Goal: Navigation & Orientation: Understand site structure

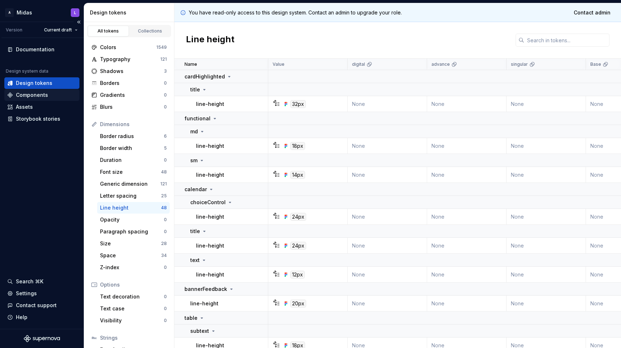
click at [33, 95] on div "Components" at bounding box center [32, 94] width 32 height 7
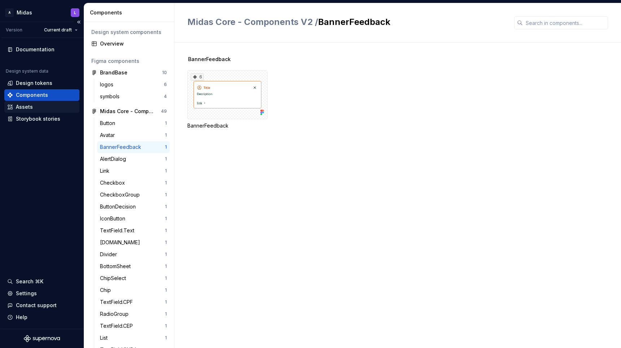
click at [52, 104] on div "Assets" at bounding box center [41, 106] width 69 height 7
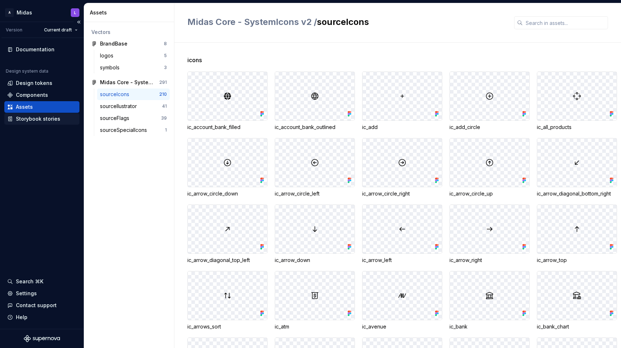
click at [50, 119] on div "Storybook stories" at bounding box center [38, 118] width 44 height 7
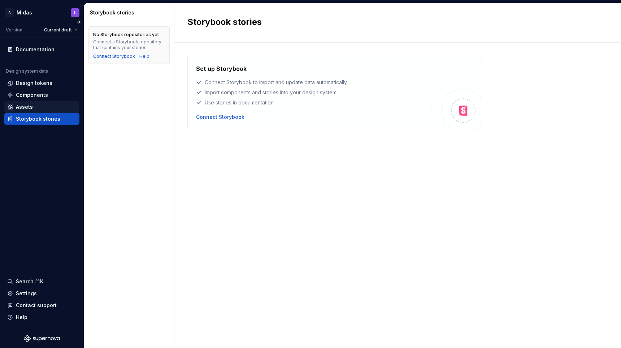
click at [52, 107] on div "Assets" at bounding box center [41, 106] width 69 height 7
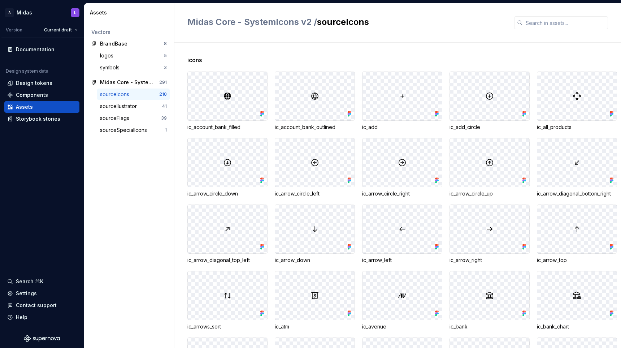
click at [152, 182] on div "Vectors BrandBase 8 logos 5 symbols 3 Midas Core - SystemIcons v2 291 sourceIco…" at bounding box center [129, 185] width 90 height 326
click at [138, 162] on div "Vectors BrandBase 8 logos 5 symbols 3 Midas Core - SystemIcons v2 291 sourceIco…" at bounding box center [129, 185] width 90 height 326
click at [44, 290] on div "Settings" at bounding box center [41, 293] width 69 height 7
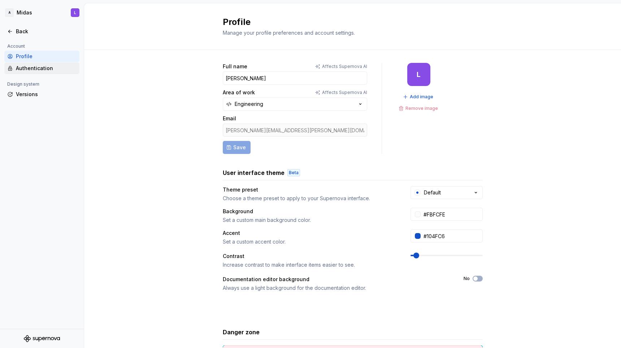
click at [52, 71] on div "Authentication" at bounding box center [46, 68] width 61 height 7
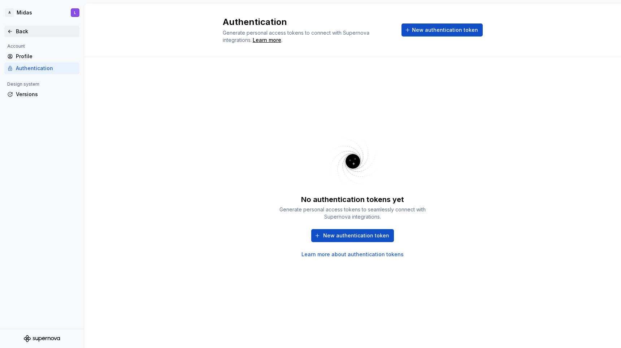
click at [14, 31] on div "Back" at bounding box center [41, 31] width 69 height 7
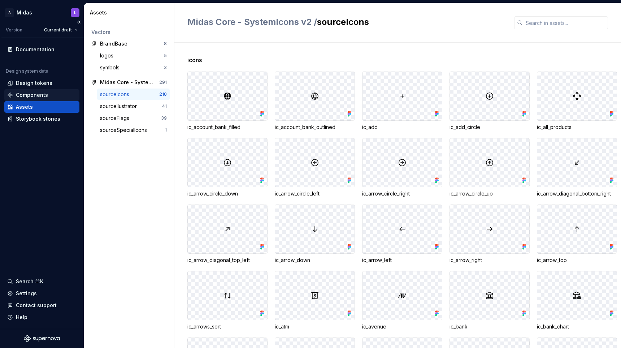
click at [48, 94] on div "Components" at bounding box center [41, 94] width 69 height 7
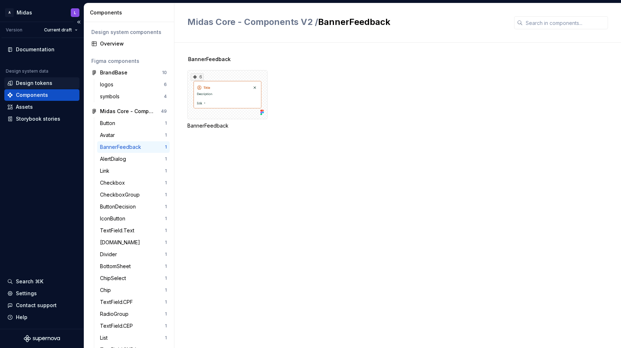
click at [51, 85] on div "Design tokens" at bounding box center [41, 82] width 69 height 7
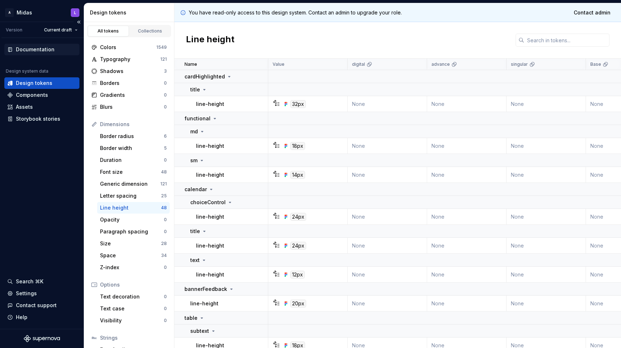
click at [48, 49] on div "Documentation" at bounding box center [35, 49] width 39 height 7
